Goal: Transaction & Acquisition: Download file/media

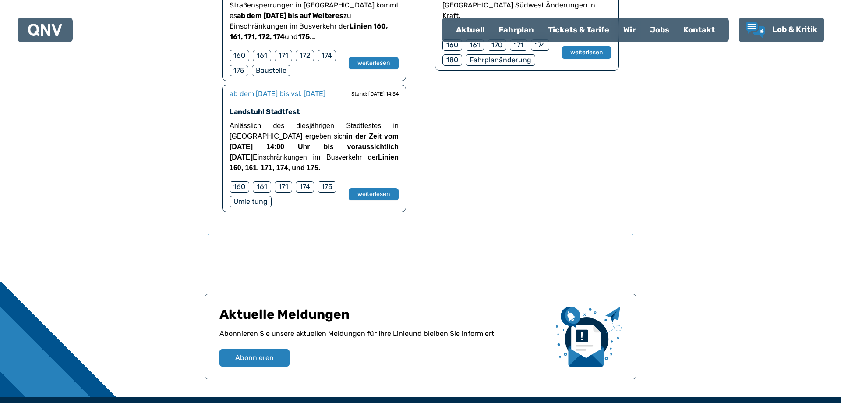
scroll to position [845, 0]
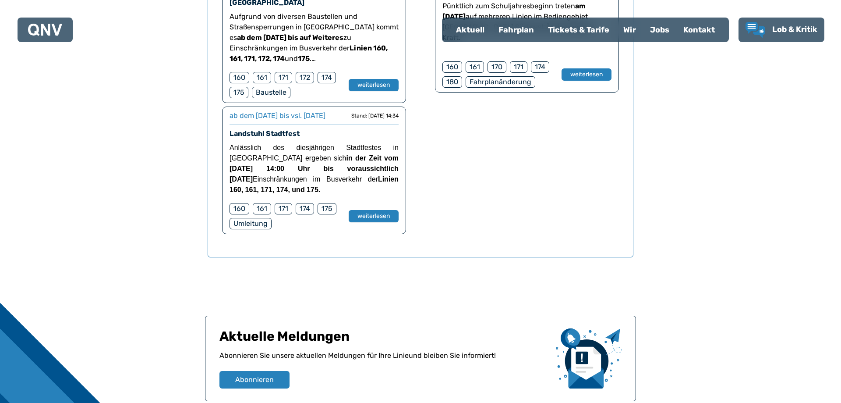
click at [507, 29] on div "Fahrplan" at bounding box center [517, 29] width 50 height 23
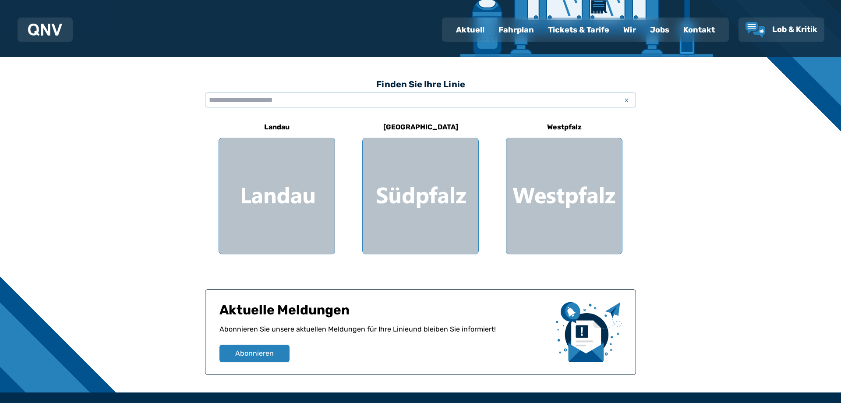
scroll to position [223, 0]
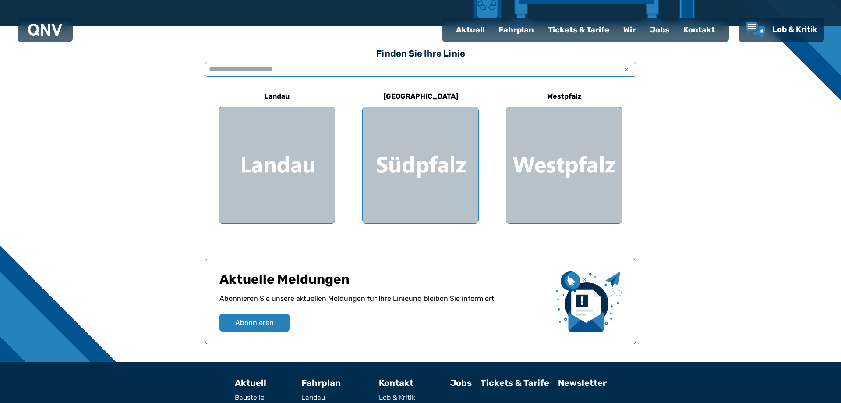
click at [277, 74] on input "text" at bounding box center [420, 69] width 431 height 15
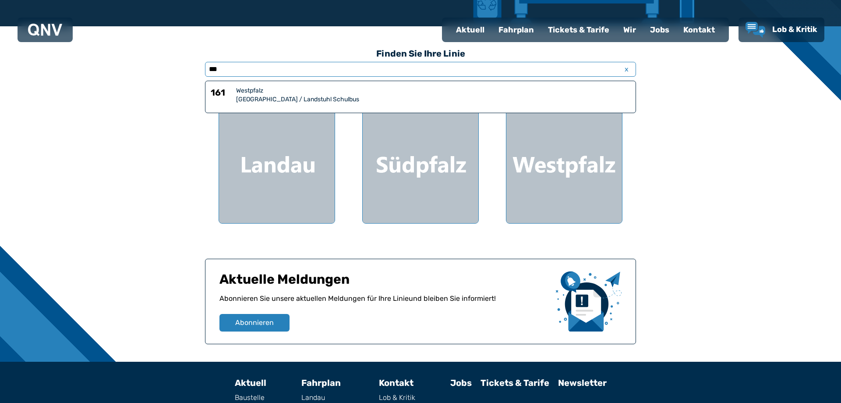
type input "***"
click at [266, 89] on div "Westpfalz" at bounding box center [433, 90] width 394 height 9
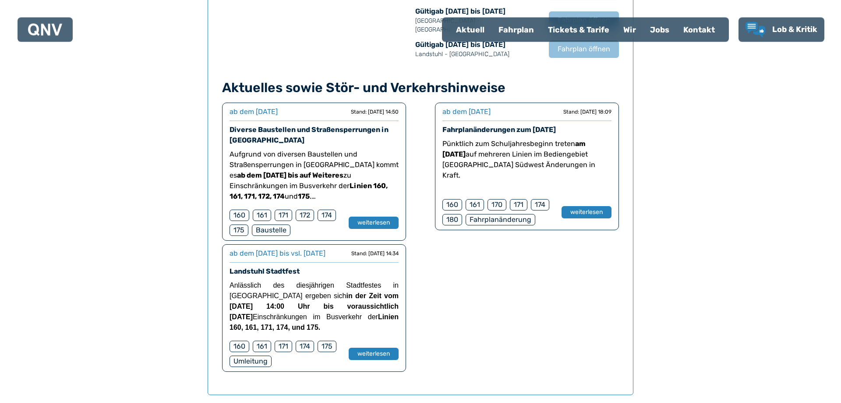
scroll to position [711, 0]
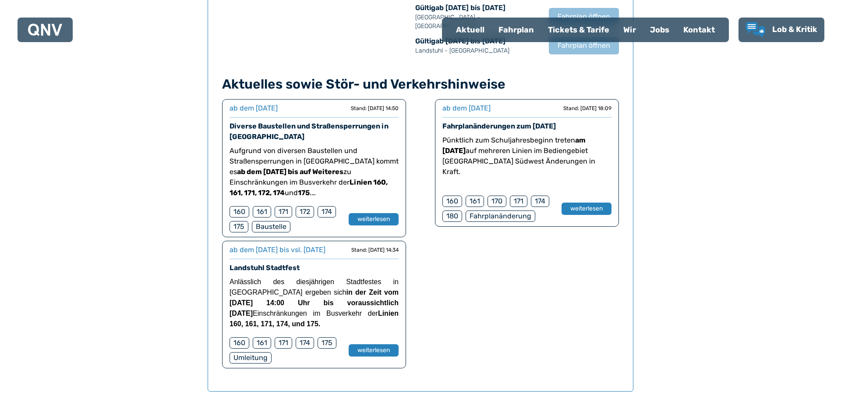
click at [523, 210] on div "Fahrplanänderung" at bounding box center [501, 215] width 70 height 11
click at [569, 202] on button "weiterlesen" at bounding box center [586, 208] width 51 height 13
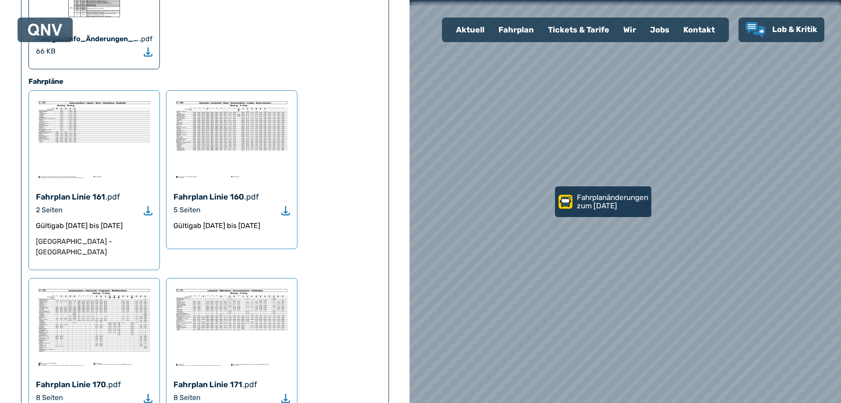
scroll to position [670, 0]
click at [284, 204] on use "Download" at bounding box center [285, 208] width 9 height 9
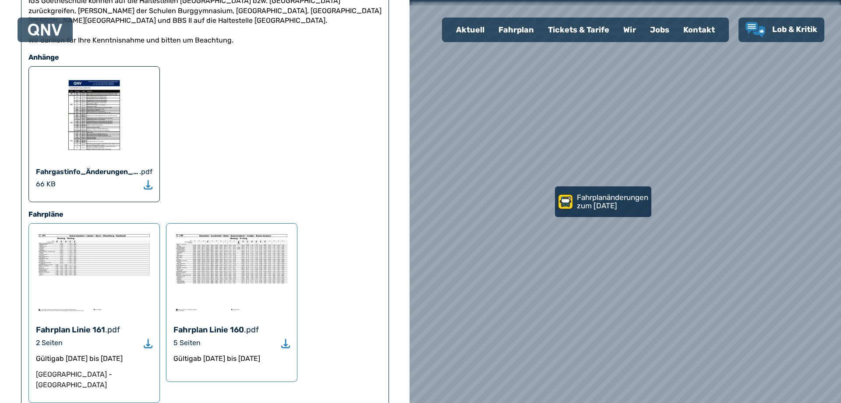
scroll to position [223, 0]
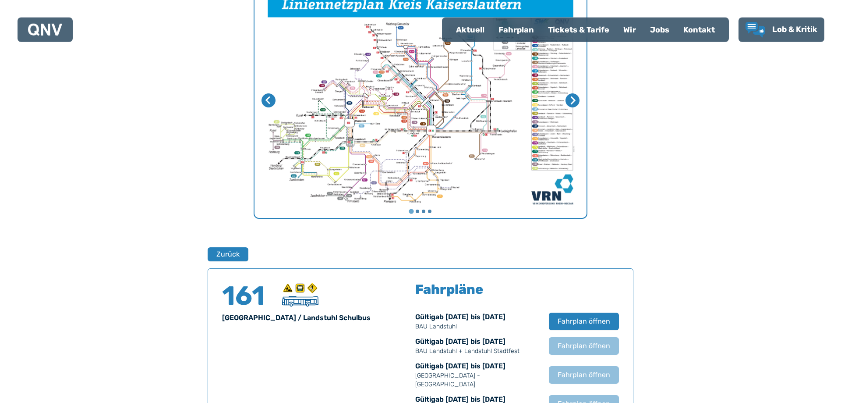
scroll to position [258, 0]
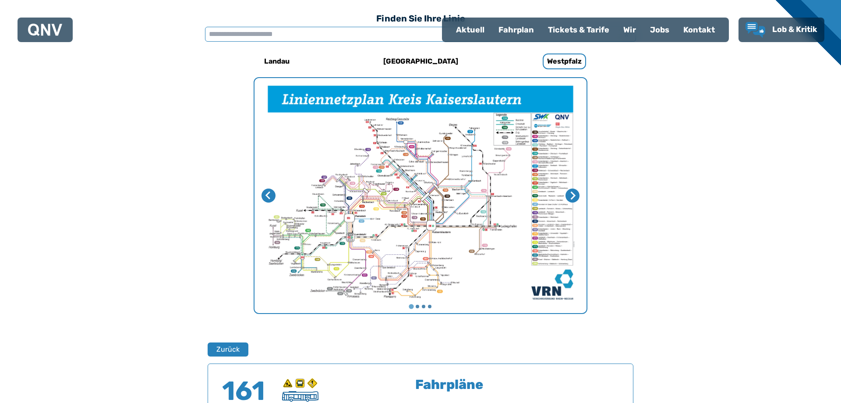
click at [272, 33] on input "text" at bounding box center [420, 34] width 431 height 15
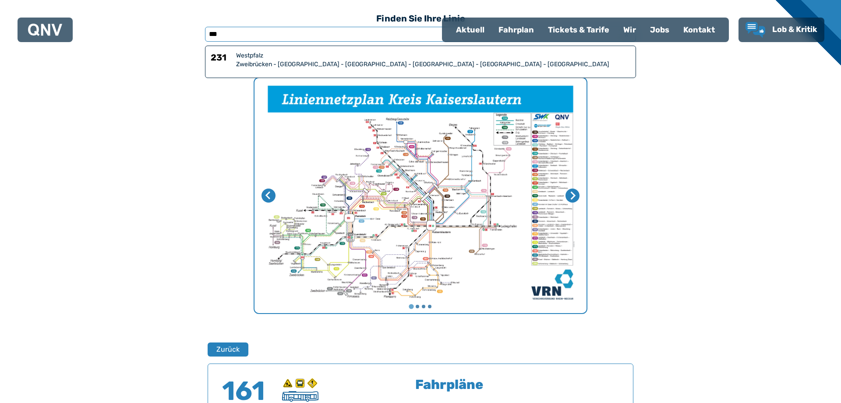
type input "***"
click at [257, 56] on div "Westpfalz" at bounding box center [433, 55] width 394 height 9
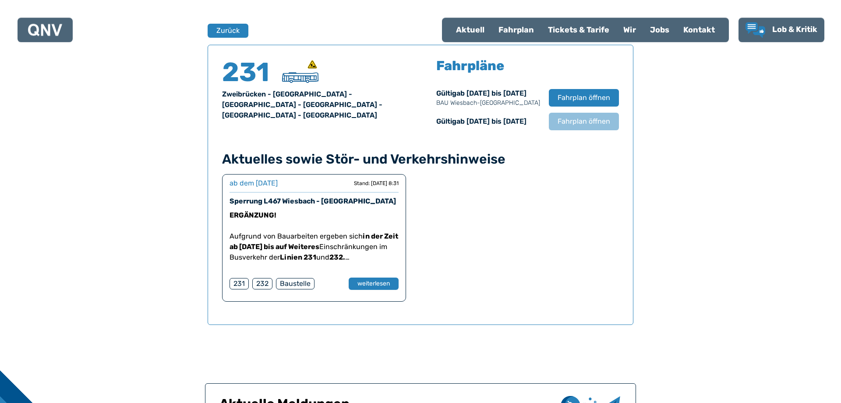
scroll to position [577, 0]
click at [370, 286] on button "weiterlesen" at bounding box center [373, 283] width 51 height 13
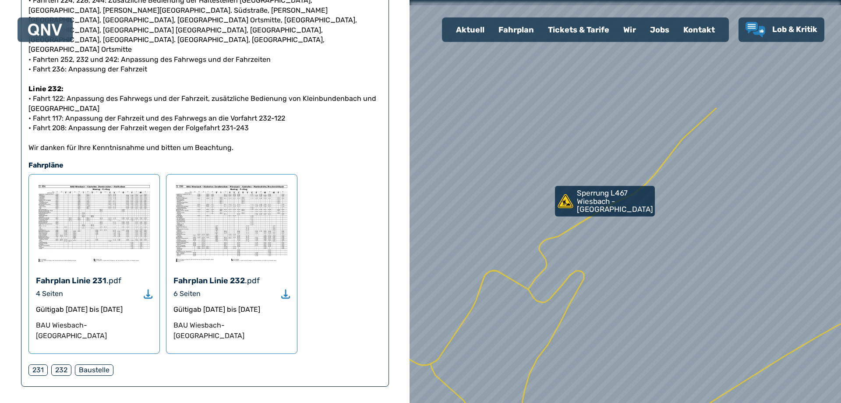
scroll to position [402, 0]
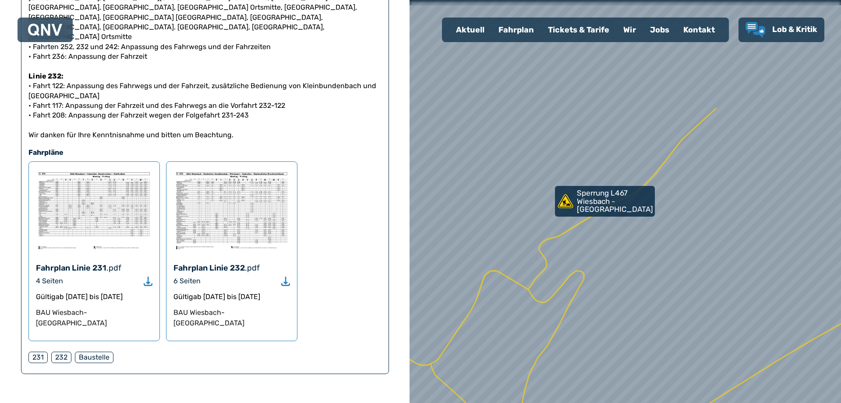
click at [147, 276] on icon "Download" at bounding box center [148, 281] width 9 height 10
